Goal: Information Seeking & Learning: Learn about a topic

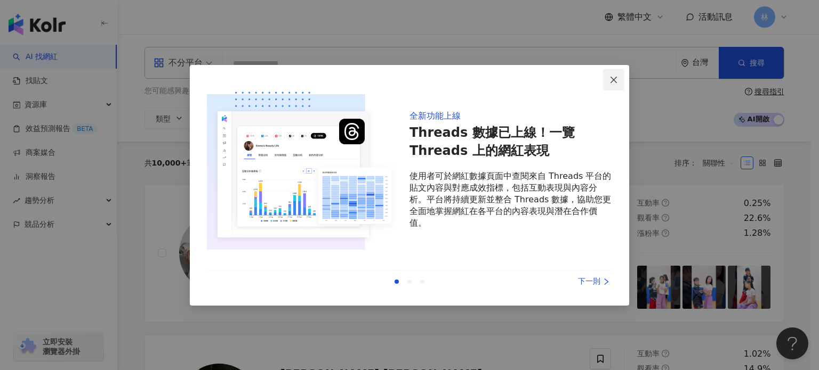
click at [616, 78] on icon "close" at bounding box center [613, 80] width 9 height 9
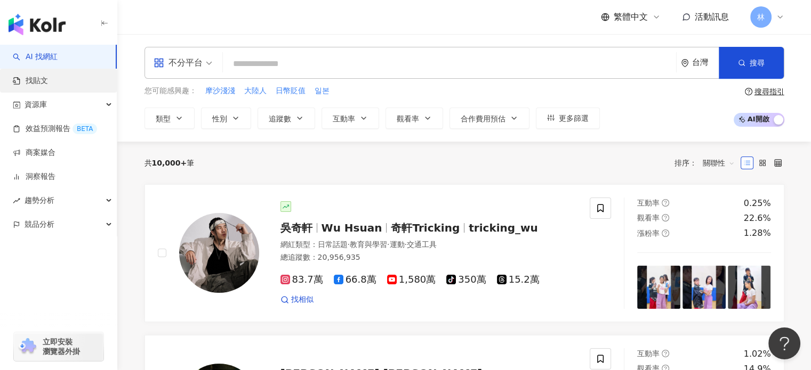
click at [30, 80] on link "找貼文" at bounding box center [30, 81] width 35 height 11
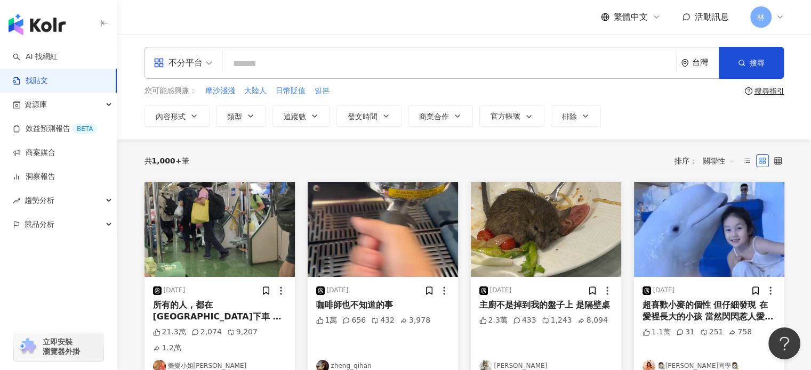
click at [272, 66] on input "search" at bounding box center [449, 63] width 444 height 23
type input "****"
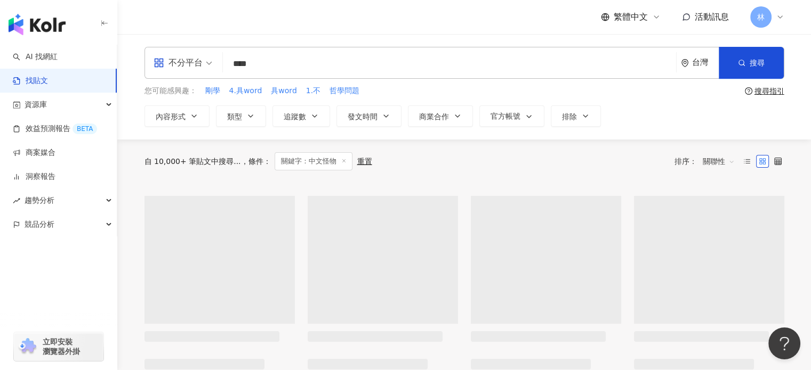
click at [398, 159] on div "自 10,000+ 筆貼文中搜尋... 條件 ： 關鍵字：中文怪物 重置 排序： 關聯性" at bounding box center [464, 161] width 640 height 18
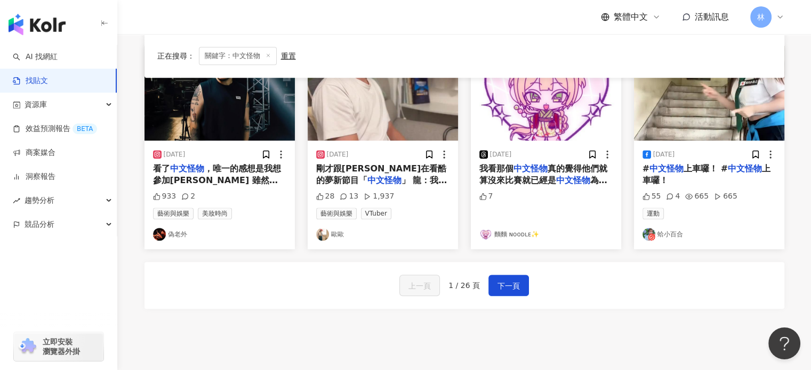
scroll to position [533, 0]
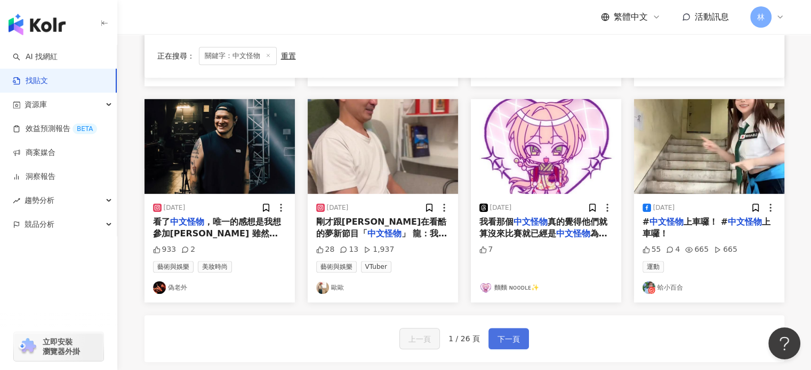
click at [510, 339] on span "下一頁" at bounding box center [508, 339] width 22 height 13
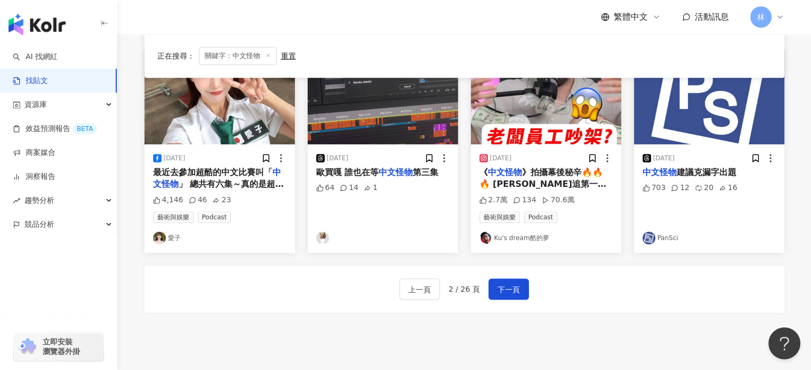
scroll to position [641, 0]
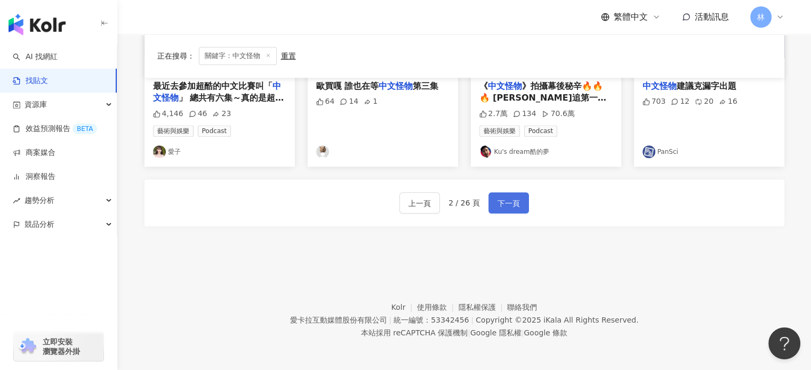
click at [506, 208] on span "下一頁" at bounding box center [508, 203] width 22 height 13
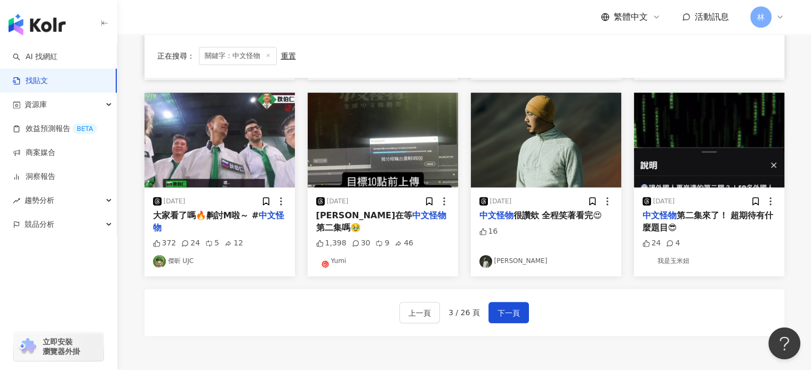
scroll to position [527, 0]
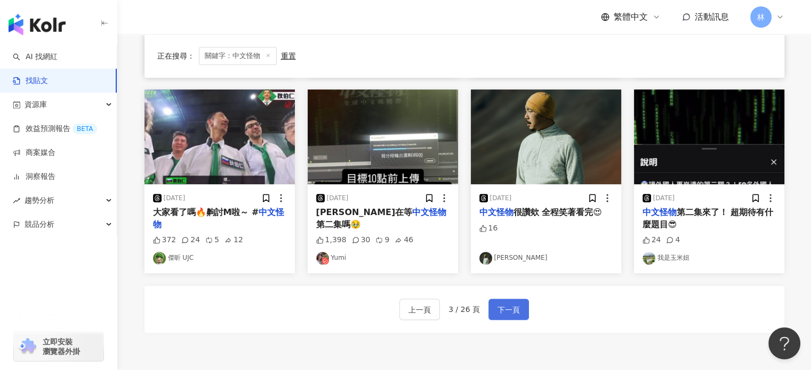
click at [515, 317] on button "下一頁" at bounding box center [508, 309] width 41 height 21
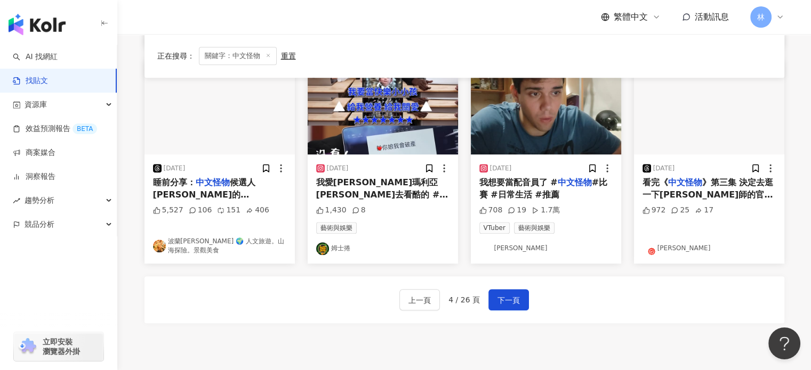
scroll to position [546, 0]
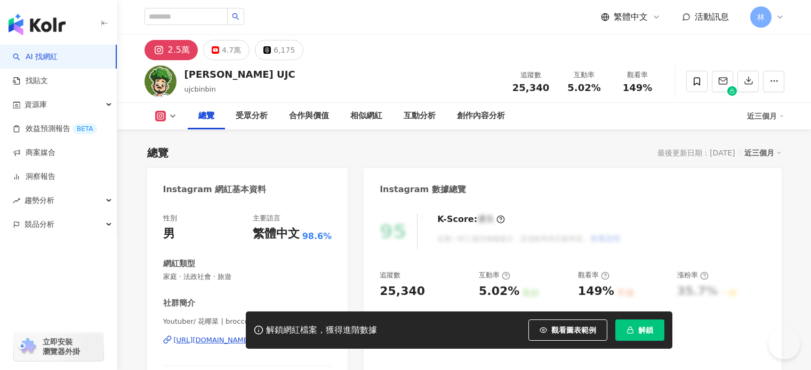
click at [161, 83] on img at bounding box center [160, 82] width 32 height 32
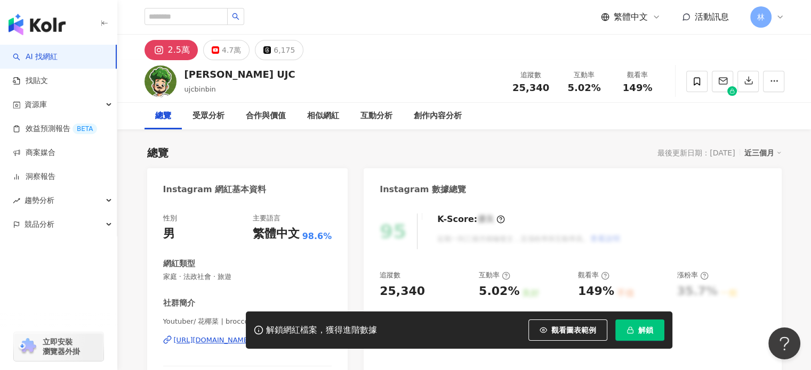
scroll to position [160, 0]
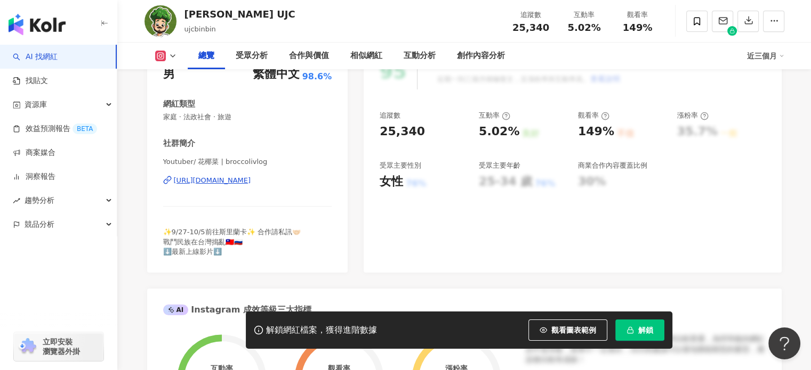
click at [204, 182] on div "https://www.instagram.com/broccolivlog/" at bounding box center [212, 181] width 77 height 10
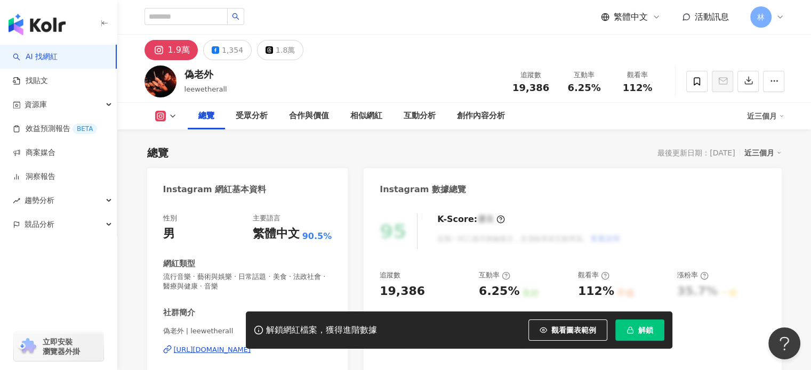
scroll to position [160, 0]
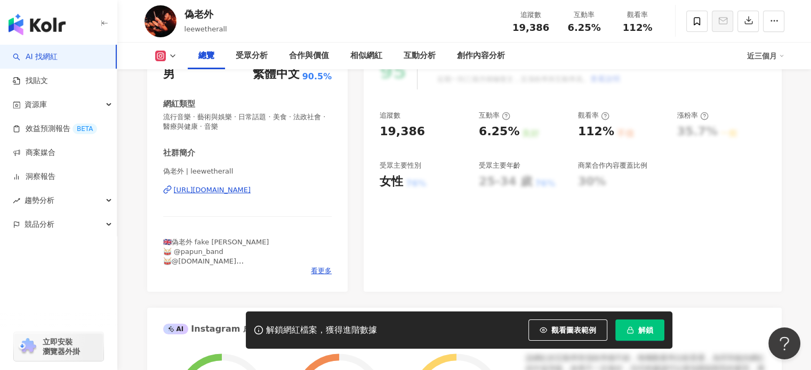
click at [251, 190] on div "https://www.instagram.com/leewetherall/" at bounding box center [212, 190] width 77 height 10
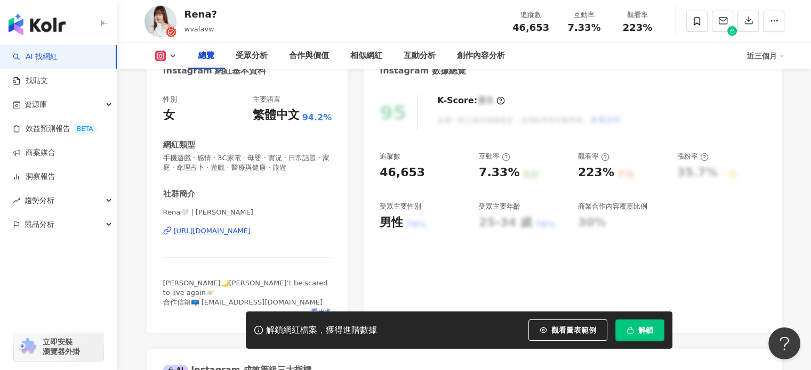
scroll to position [153, 0]
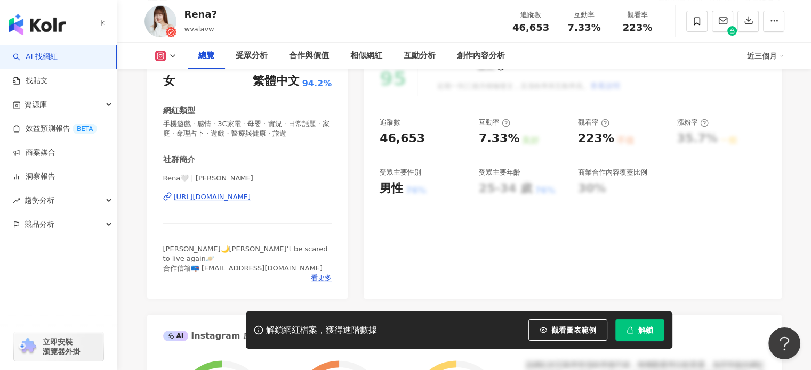
click at [251, 192] on div "https://www.instagram.com/wvalavw/" at bounding box center [212, 197] width 77 height 10
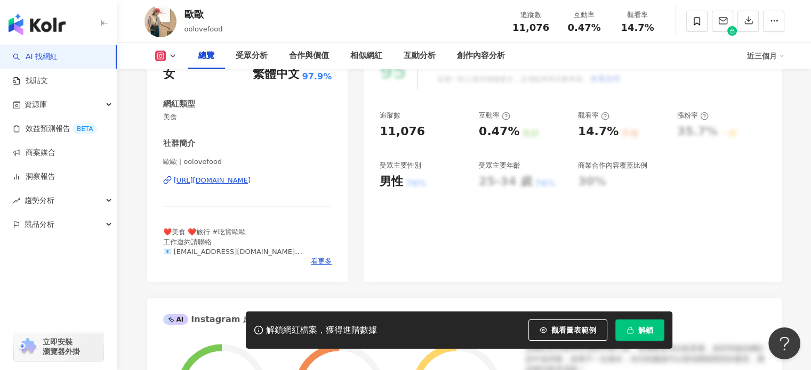
click at [251, 181] on div "https://www.instagram.com/oolovefood/" at bounding box center [212, 181] width 77 height 10
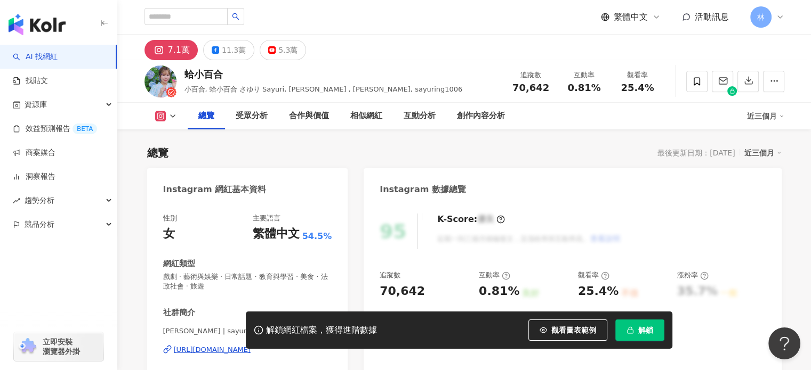
scroll to position [160, 0]
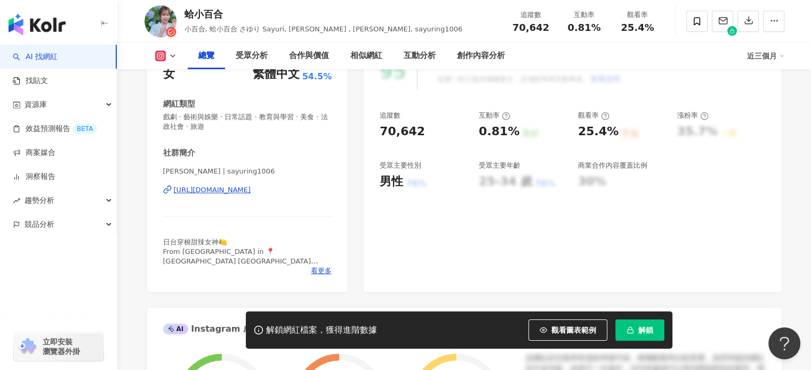
click at [251, 192] on div "[URL][DOMAIN_NAME]" at bounding box center [212, 190] width 77 height 10
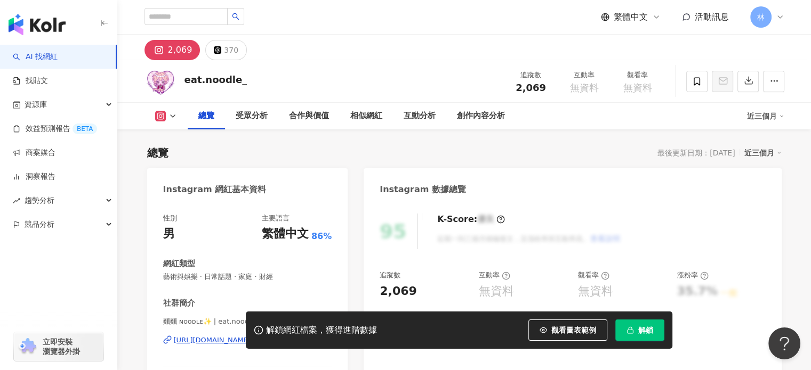
click at [262, 336] on div "https://www.instagram.com/eat.noodle_/" at bounding box center [241, 341] width 135 height 10
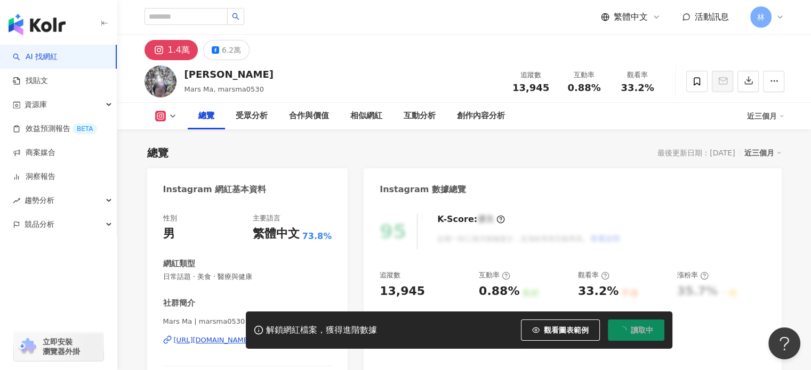
scroll to position [107, 0]
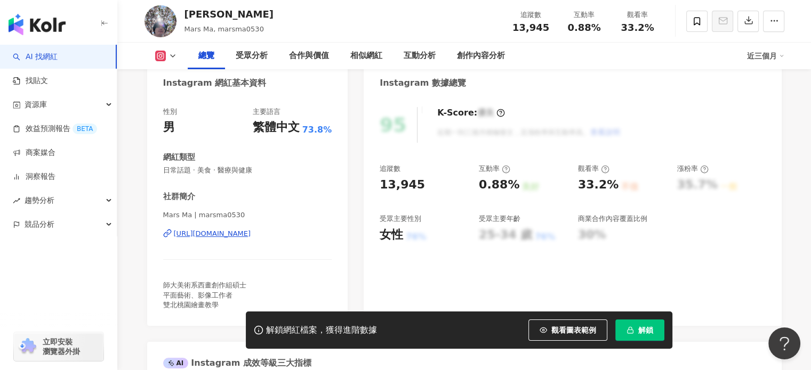
click at [251, 232] on div "https://www.instagram.com/marsma0530/" at bounding box center [212, 234] width 77 height 10
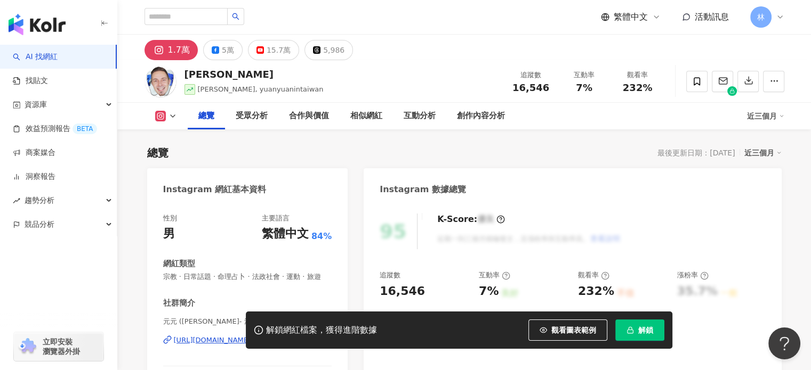
click at [251, 336] on div "[URL][DOMAIN_NAME]" at bounding box center [212, 341] width 77 height 10
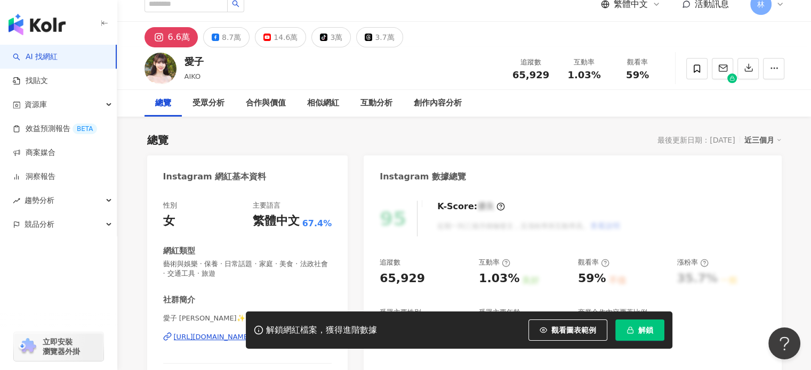
scroll to position [160, 0]
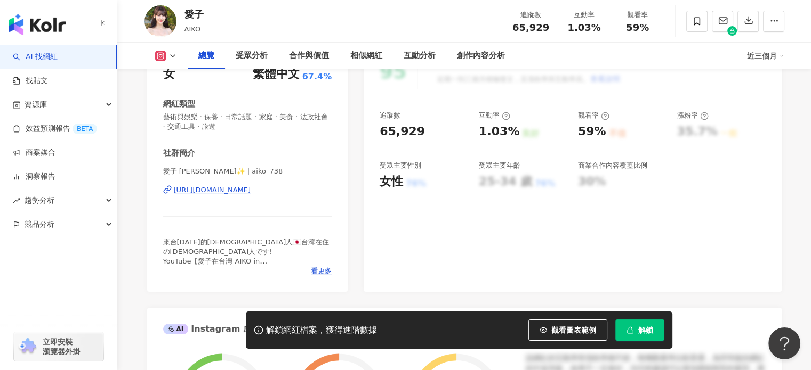
click at [251, 193] on div "https://www.instagram.com/aiko_738/" at bounding box center [212, 190] width 77 height 10
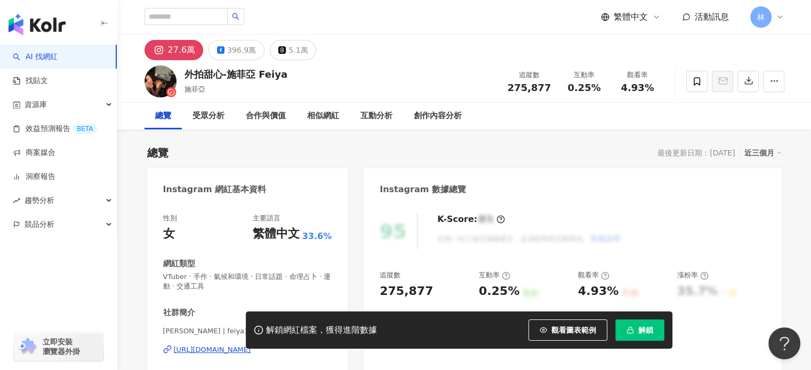
click at [371, 42] on div "27.6萬 396.9萬 5.1萬" at bounding box center [464, 48] width 682 height 26
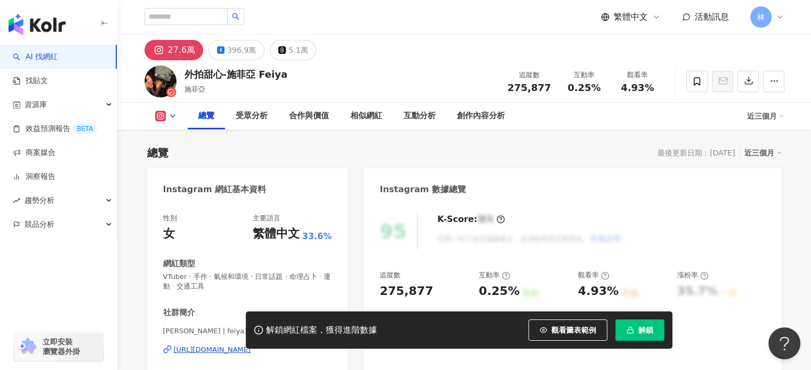
scroll to position [107, 0]
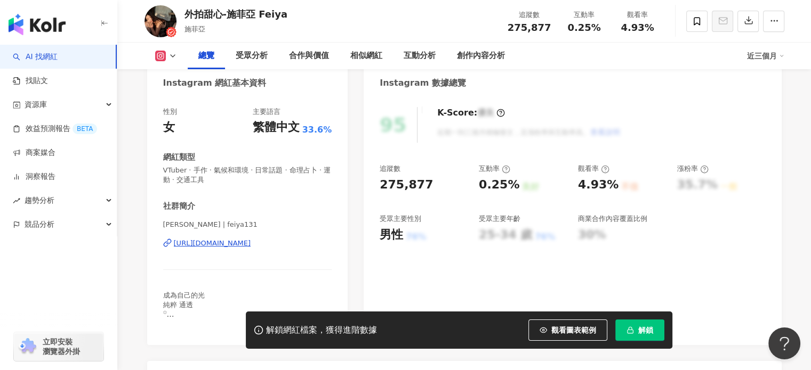
click at [251, 242] on div "https://www.instagram.com/feiya131/" at bounding box center [212, 244] width 77 height 10
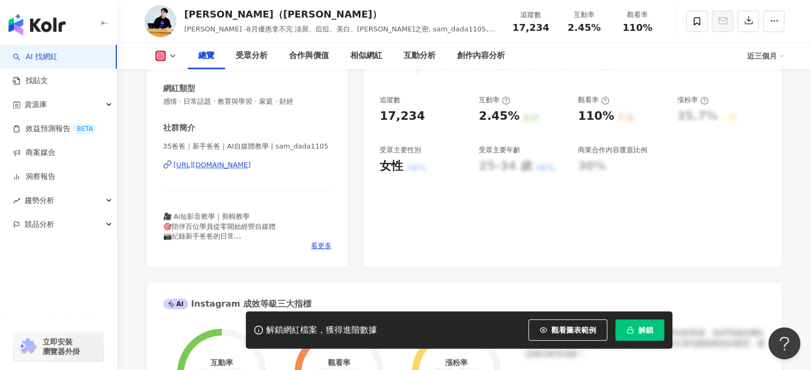
scroll to position [160, 0]
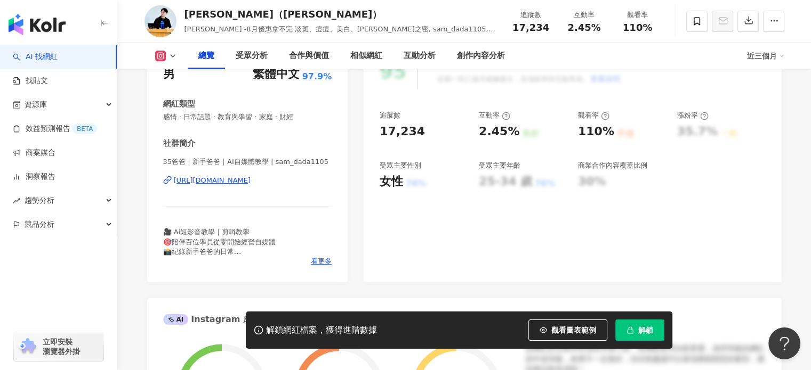
click at [251, 180] on div "https://www.instagram.com/sam_dada1105/" at bounding box center [212, 181] width 77 height 10
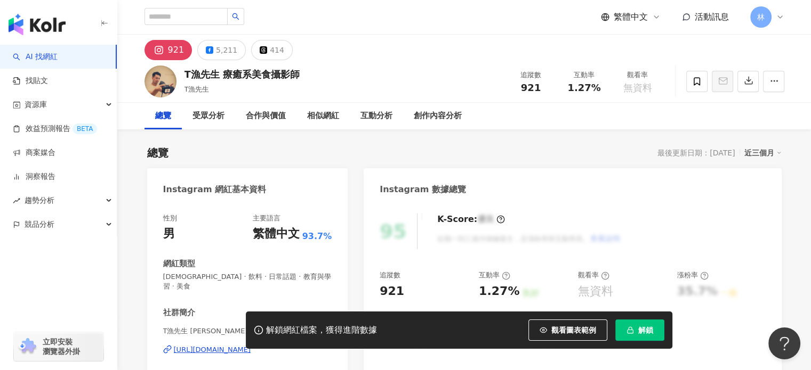
scroll to position [107, 0]
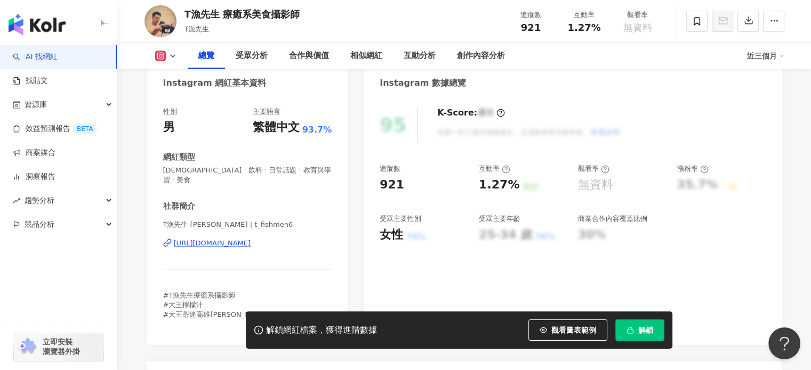
click at [251, 239] on div "https://www.instagram.com/t_fishmen6/" at bounding box center [212, 244] width 77 height 10
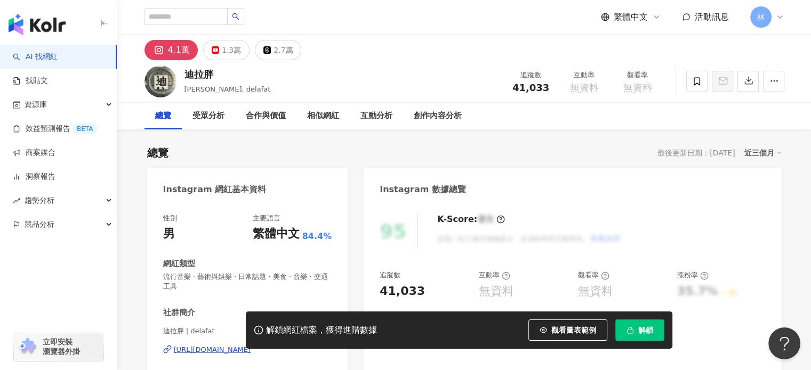
scroll to position [107, 0]
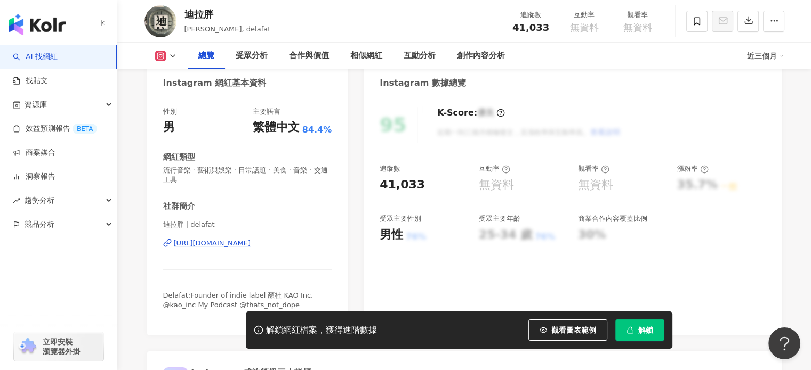
click at [251, 243] on div "https://www.instagram.com/delafat/" at bounding box center [212, 244] width 77 height 10
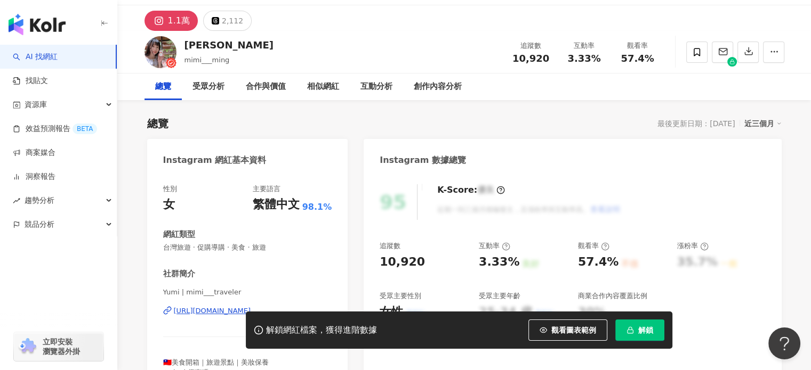
scroll to position [53, 0]
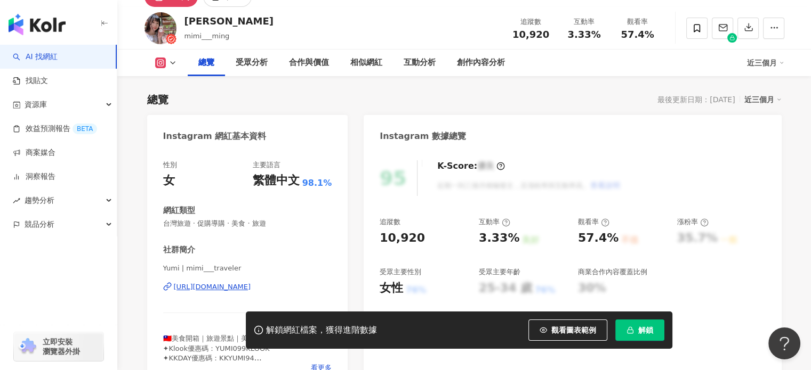
click at [247, 290] on div "https://www.instagram.com/mimi___traveler/" at bounding box center [212, 287] width 77 height 10
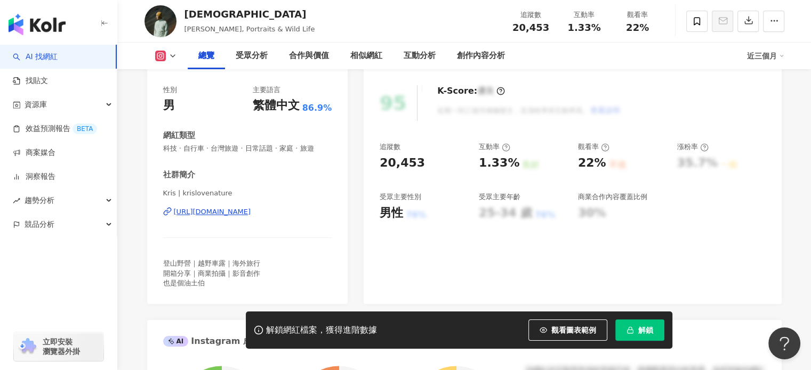
scroll to position [160, 0]
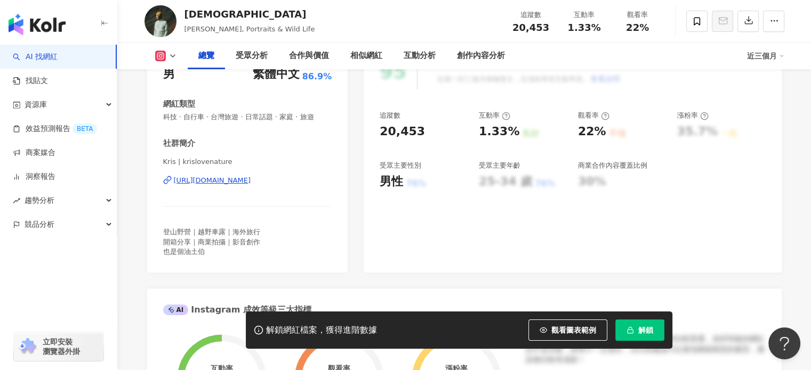
click at [251, 184] on div "https://www.instagram.com/krislovenature/" at bounding box center [212, 181] width 77 height 10
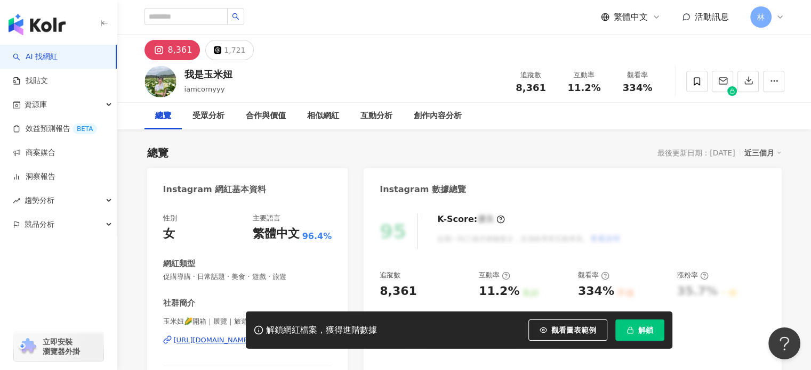
click at [417, 150] on div "總覽 最後更新日期：[DATE] 近三個月" at bounding box center [464, 152] width 634 height 15
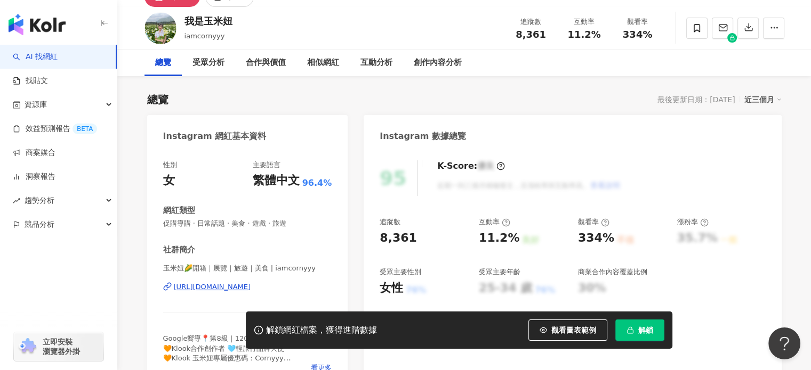
scroll to position [160, 0]
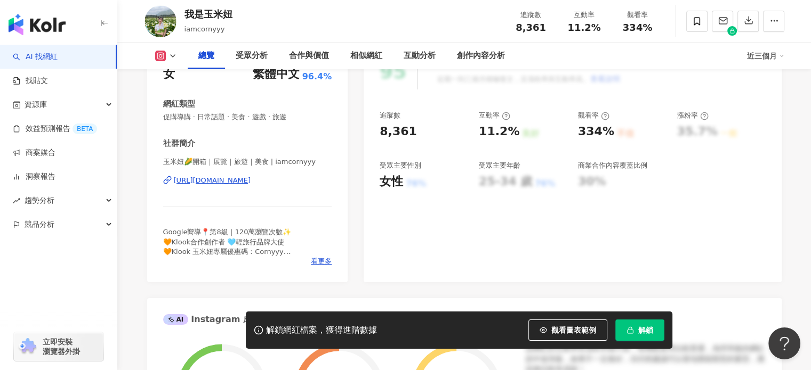
click at [251, 184] on div "[URL][DOMAIN_NAME]" at bounding box center [212, 181] width 77 height 10
